Goal: Register for event/course

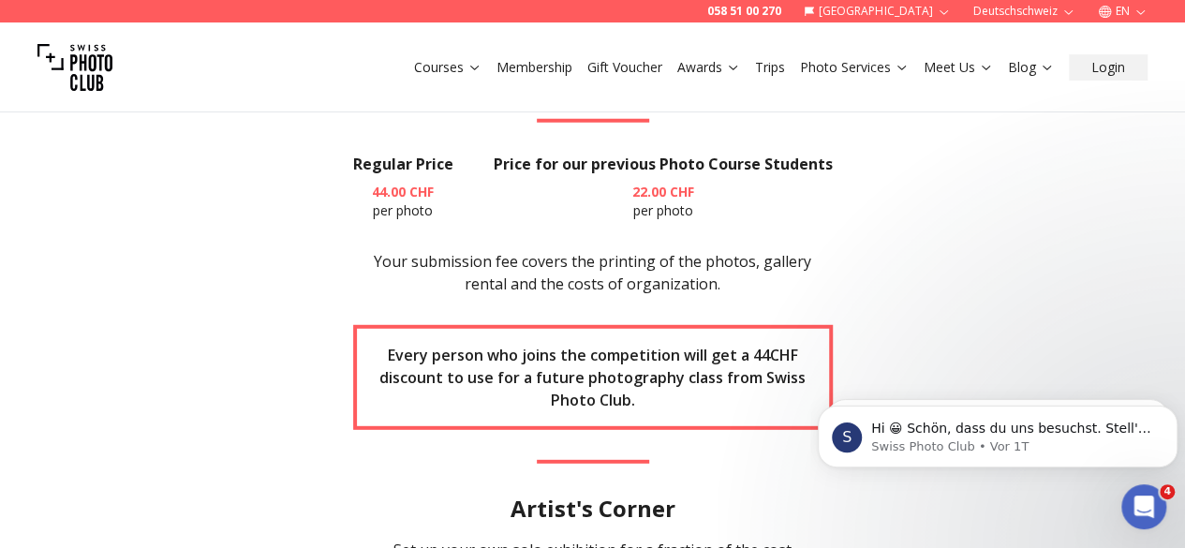
scroll to position [2433, 0]
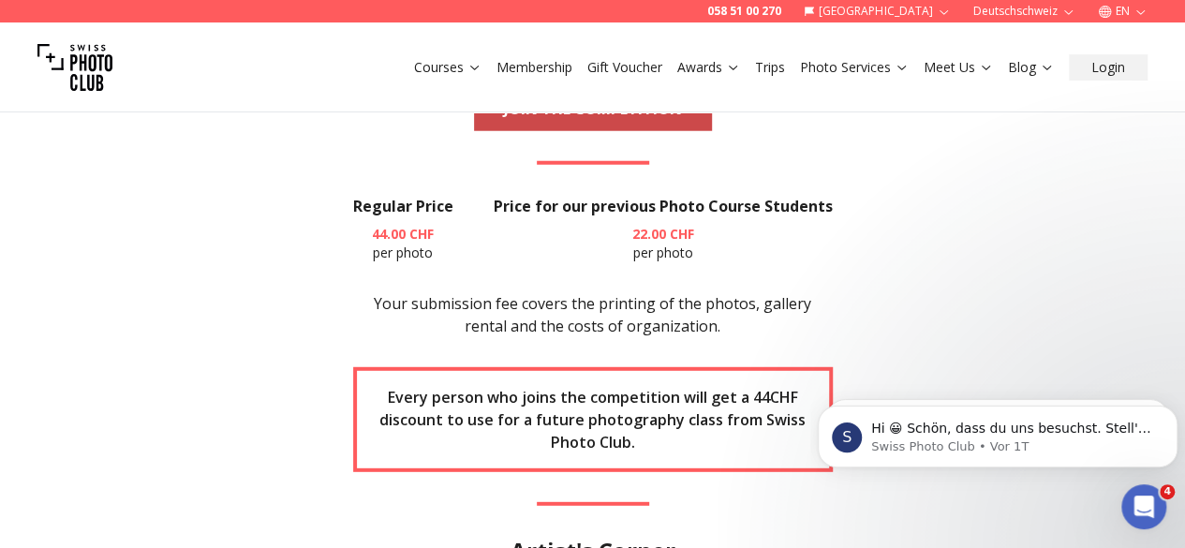
click at [540, 131] on link "JOIN THE COMPETITION" at bounding box center [593, 108] width 238 height 45
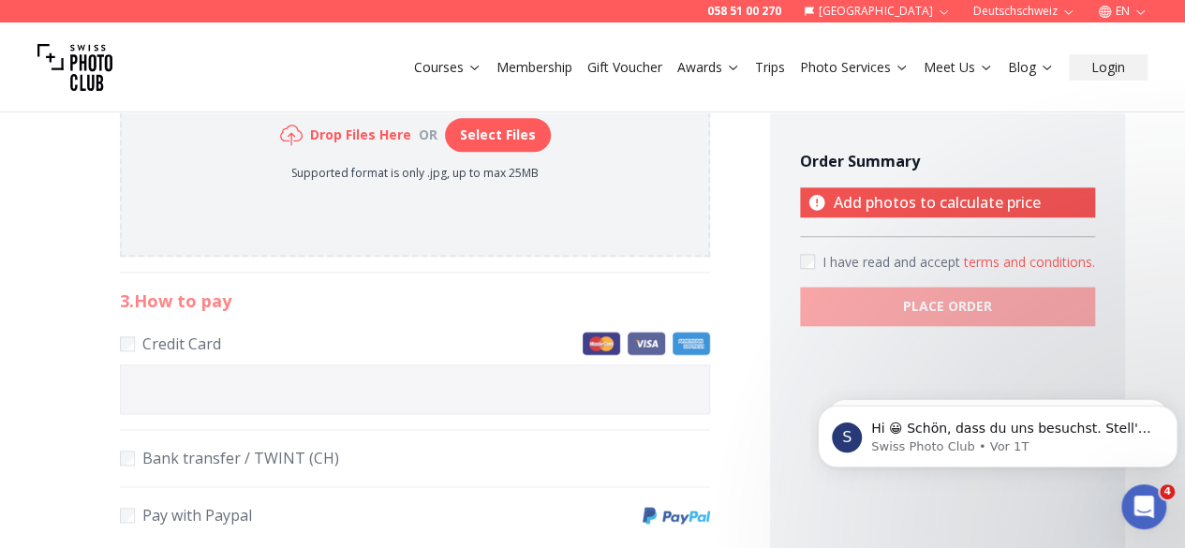
scroll to position [1011, 0]
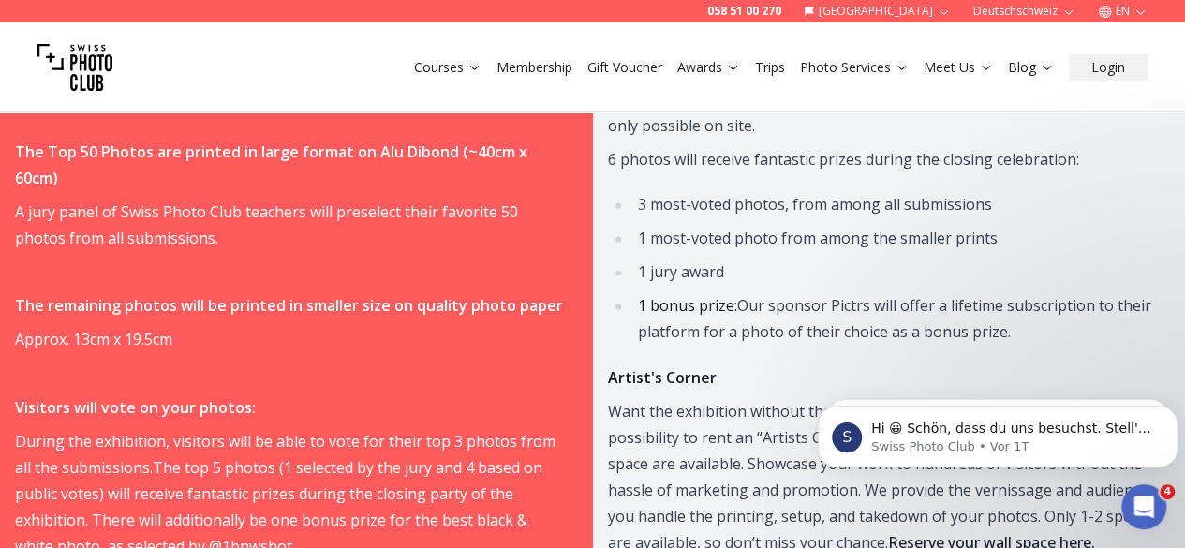
scroll to position [1432, 0]
